Goal: Task Accomplishment & Management: Complete application form

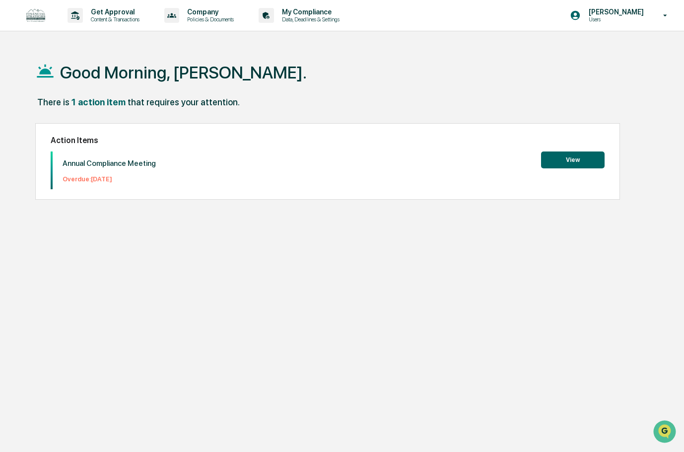
click at [569, 156] on button "View" at bounding box center [573, 159] width 64 height 17
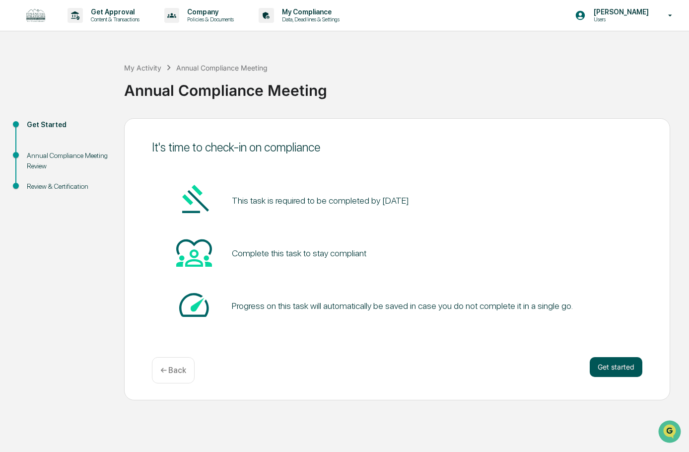
click at [614, 370] on button "Get started" at bounding box center [615, 367] width 53 height 20
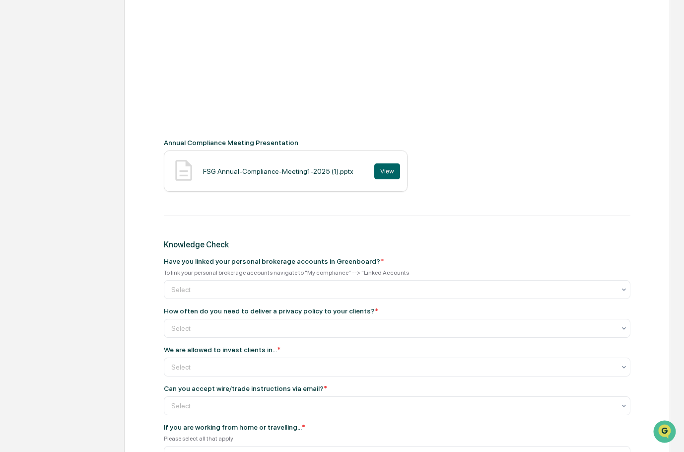
scroll to position [347, 0]
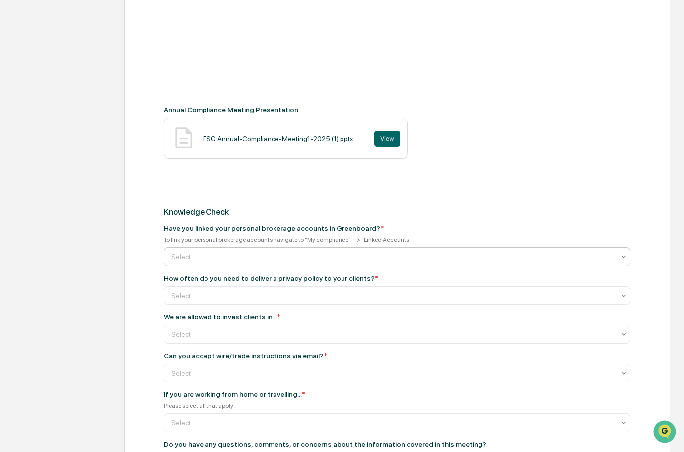
click at [242, 253] on div at bounding box center [393, 257] width 444 height 10
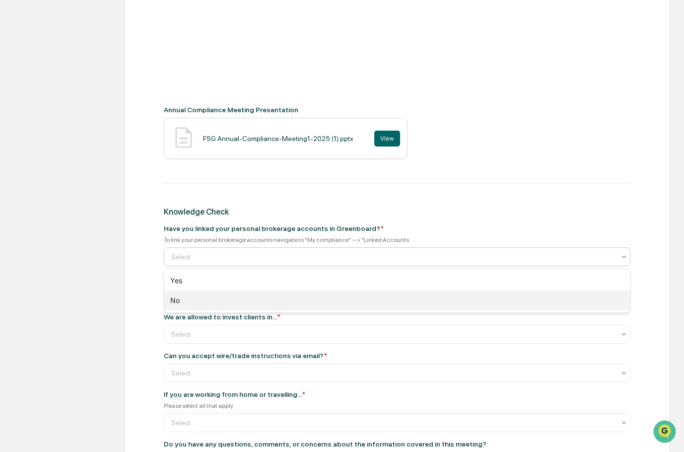
click at [194, 295] on div "No" at bounding box center [396, 300] width 465 height 20
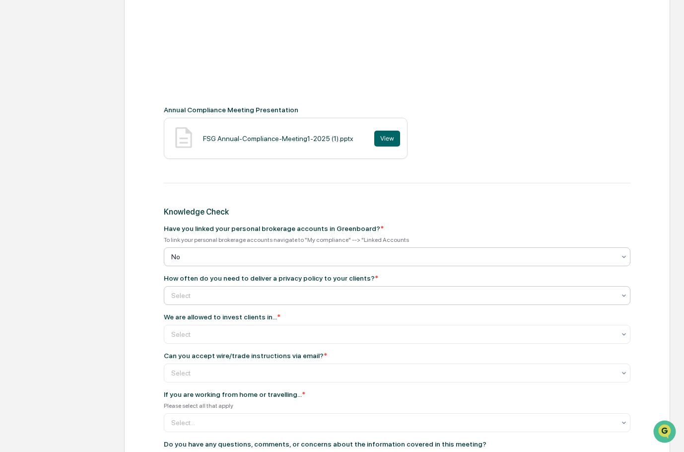
click at [216, 295] on div at bounding box center [393, 295] width 444 height 10
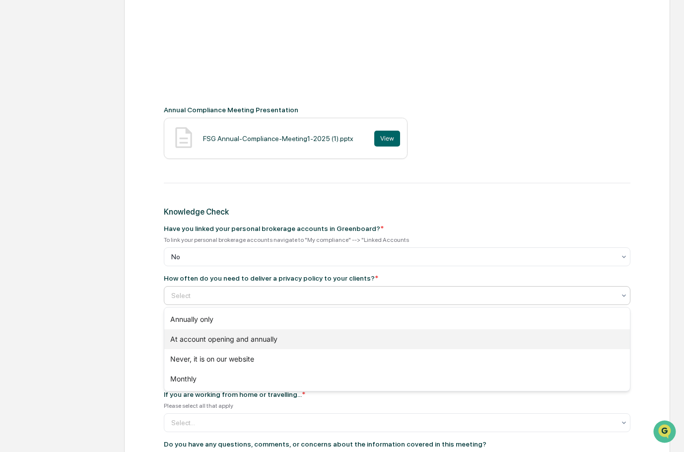
click at [189, 336] on div "At account opening and annually" at bounding box center [396, 339] width 465 height 20
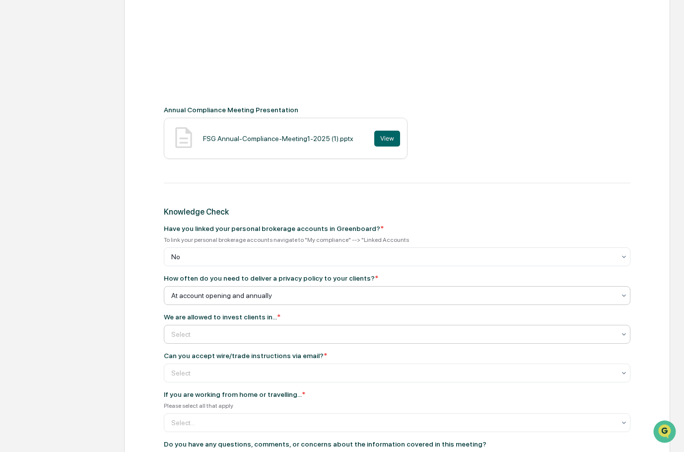
click at [208, 333] on div at bounding box center [393, 334] width 444 height 10
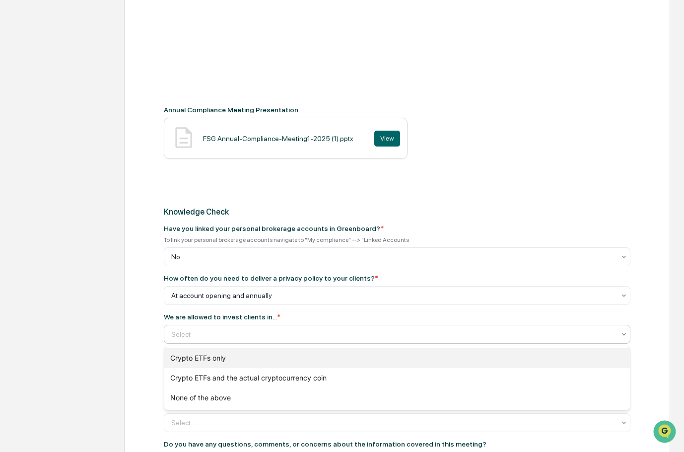
click at [204, 357] on div "Crypto ETFs only" at bounding box center [396, 358] width 465 height 20
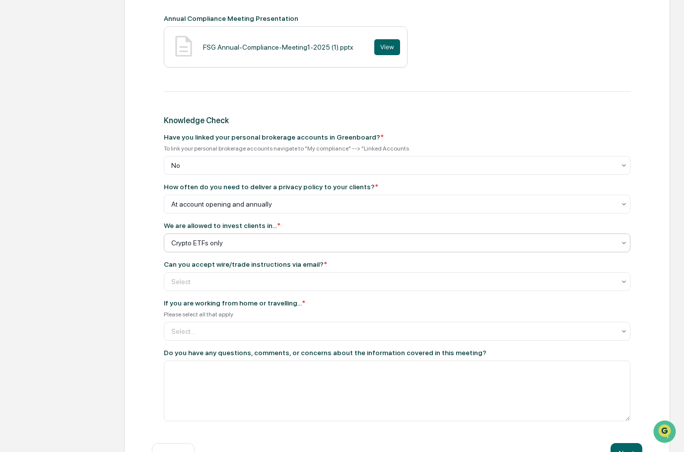
scroll to position [447, 0]
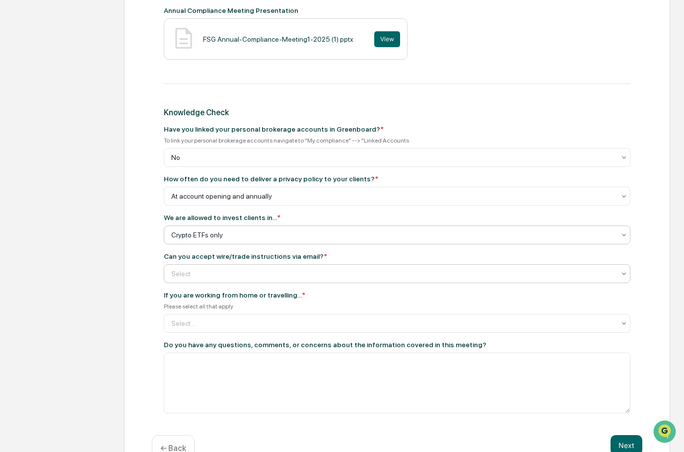
click at [226, 276] on div at bounding box center [393, 273] width 444 height 10
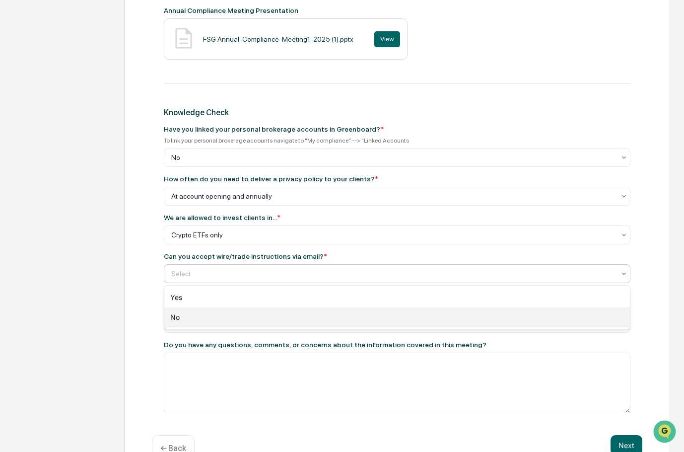
click at [197, 316] on div "No" at bounding box center [396, 317] width 465 height 20
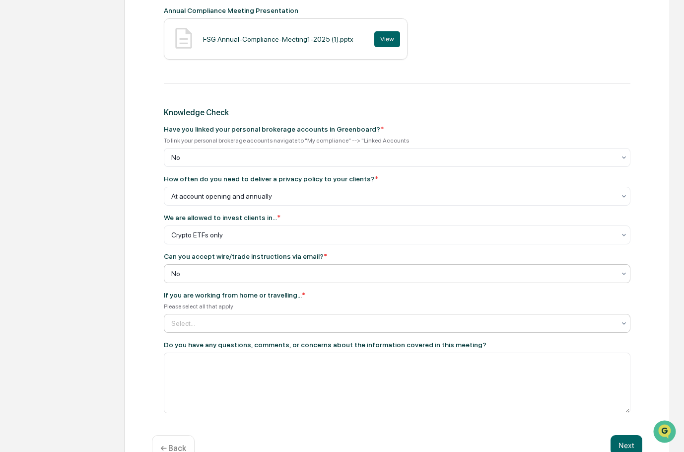
click at [208, 326] on div at bounding box center [393, 323] width 444 height 10
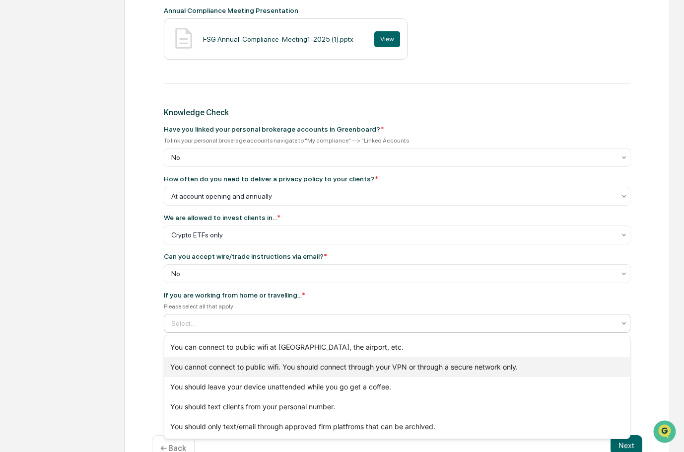
click at [218, 369] on div "You cannot connect to public wifi. You should connect through your VPN or throu…" at bounding box center [396, 367] width 465 height 20
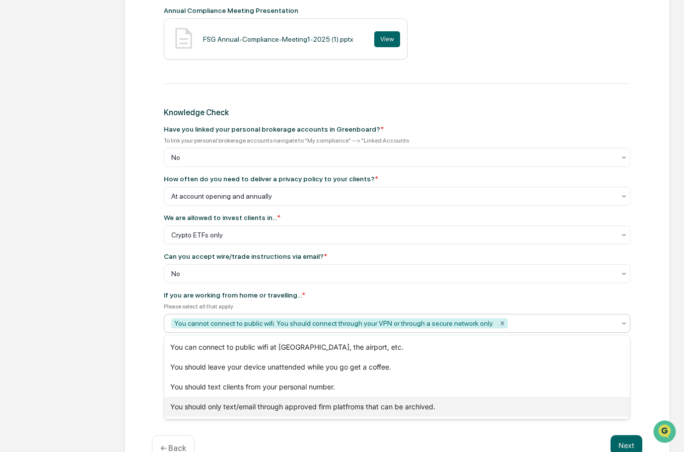
click at [215, 401] on div "You should only text/email through approved firm platfroms that can be archived." at bounding box center [396, 406] width 465 height 20
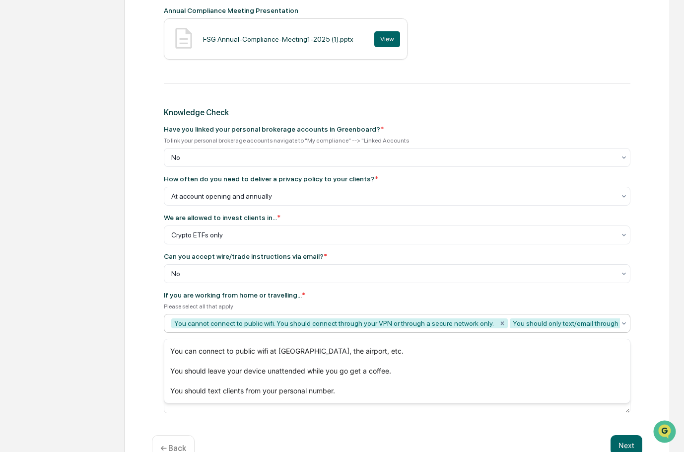
click at [329, 294] on div "If you are working from home or travelling... *" at bounding box center [397, 295] width 466 height 8
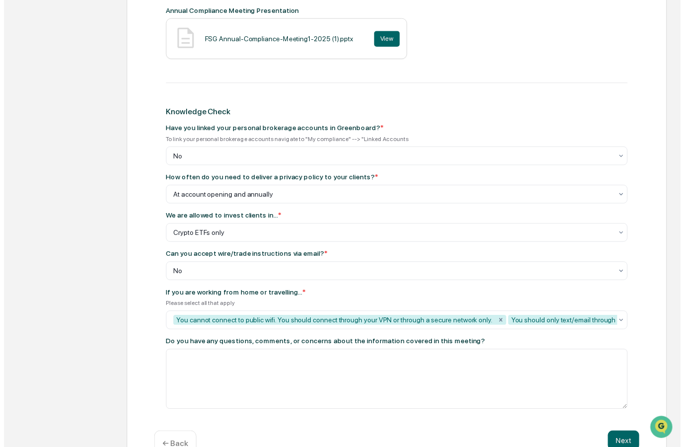
scroll to position [477, 0]
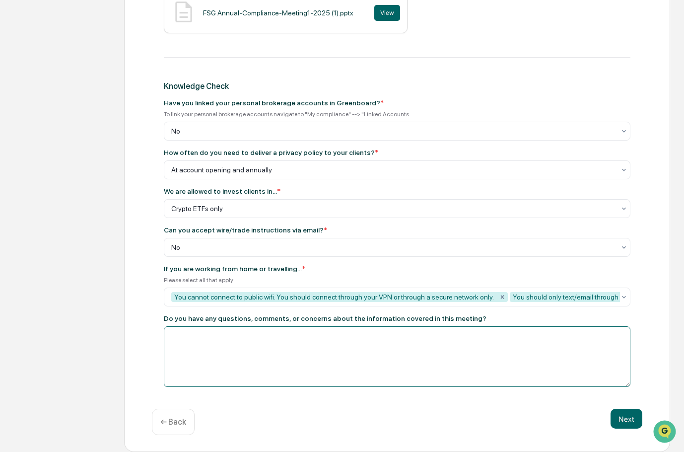
click at [299, 353] on textarea at bounding box center [397, 356] width 466 height 61
type textarea "*****"
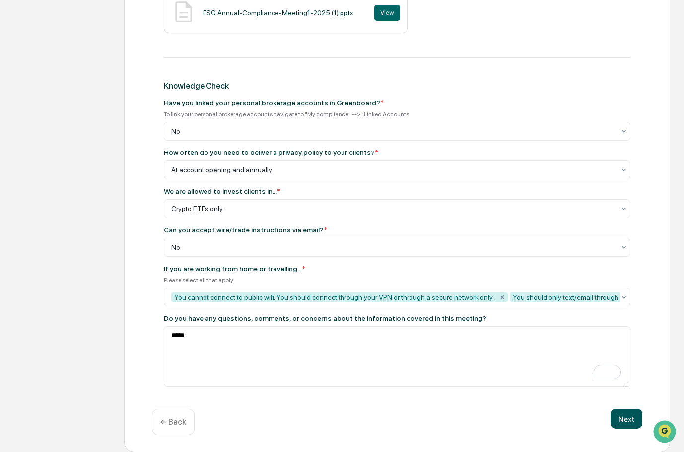
click at [617, 419] on button "Next" at bounding box center [626, 418] width 32 height 20
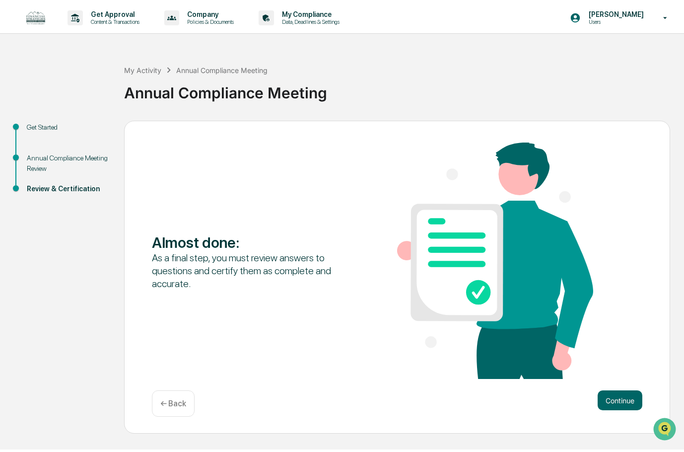
scroll to position [0, 0]
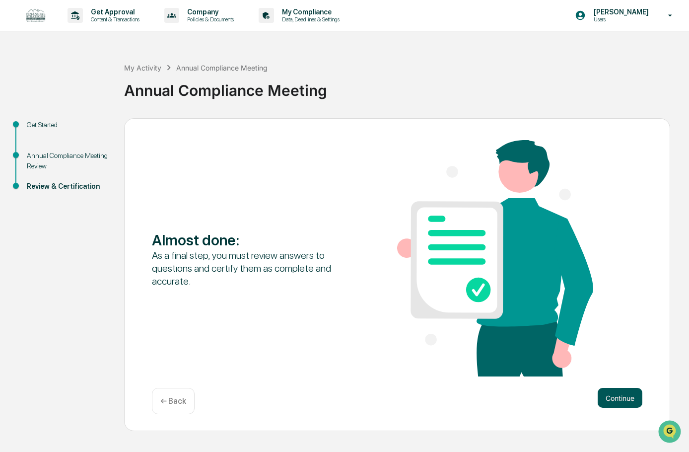
click at [617, 392] on button "Continue" at bounding box center [619, 398] width 45 height 20
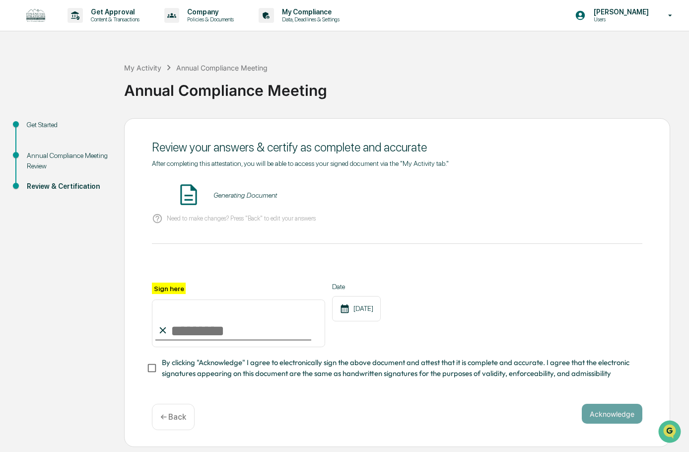
click at [174, 328] on input "Sign here" at bounding box center [238, 323] width 173 height 48
type input "**********"
click at [608, 416] on button "Acknowledge" at bounding box center [612, 413] width 61 height 20
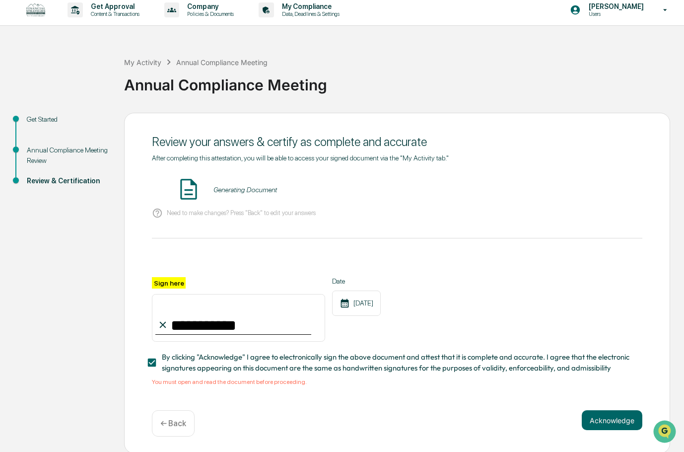
scroll to position [10, 0]
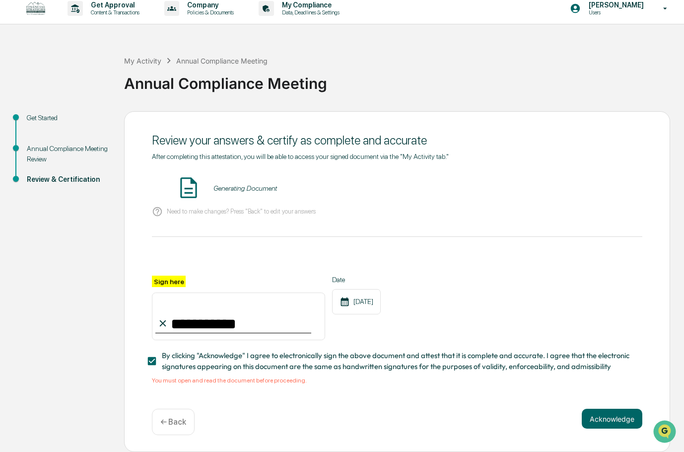
click at [188, 185] on img at bounding box center [188, 187] width 25 height 25
click at [241, 186] on div "Generating Document" at bounding box center [245, 188] width 64 height 8
click at [572, 180] on button "VIEW" at bounding box center [585, 188] width 65 height 17
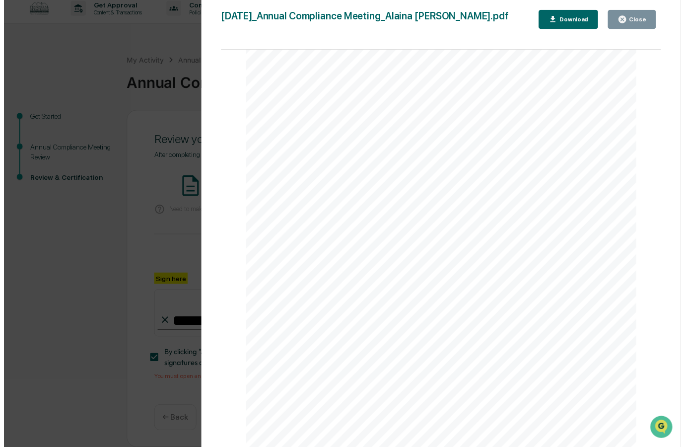
scroll to position [126, 0]
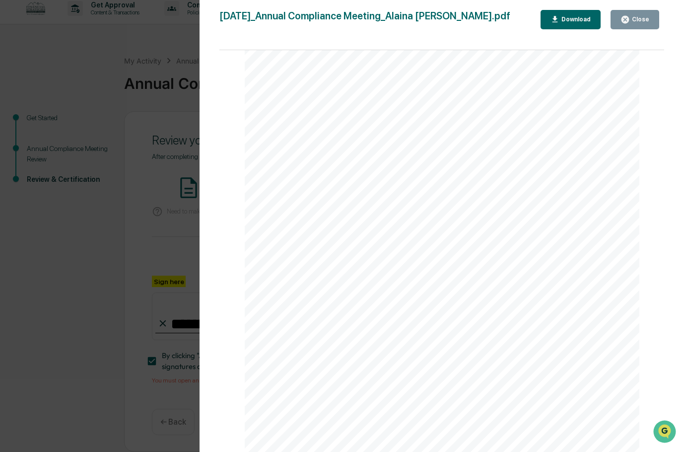
click at [629, 24] on icon "button" at bounding box center [624, 19] width 9 height 9
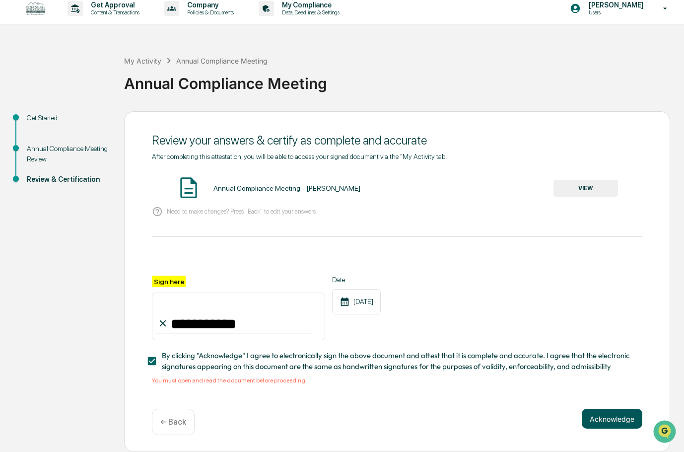
click at [609, 409] on button "Acknowledge" at bounding box center [612, 418] width 61 height 20
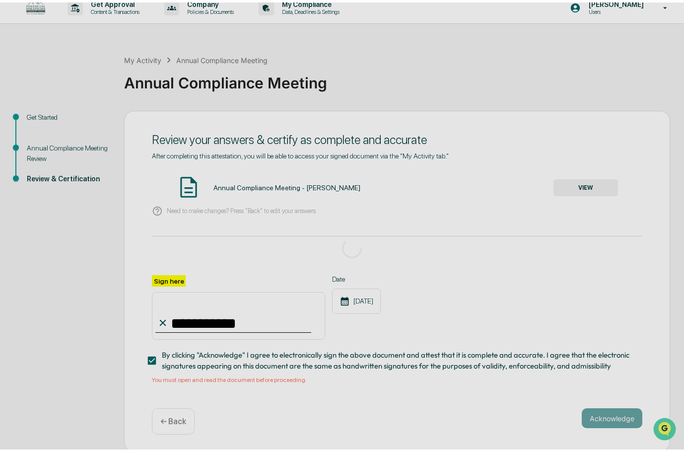
scroll to position [0, 0]
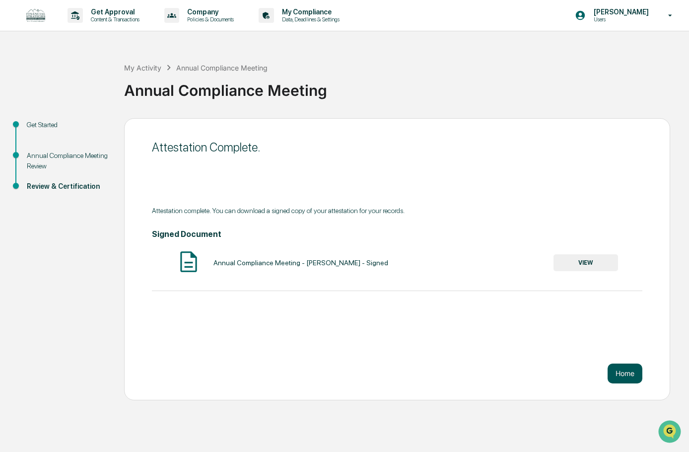
click at [619, 378] on button "Home" at bounding box center [624, 373] width 35 height 20
